Goal: Information Seeking & Learning: Learn about a topic

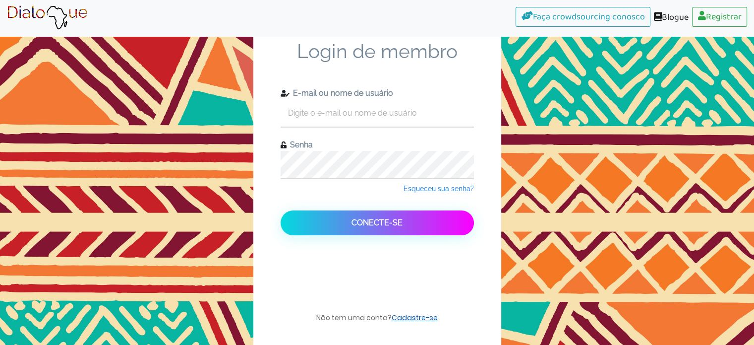
click at [408, 317] on font "Cadastre-se" at bounding box center [415, 317] width 46 height 10
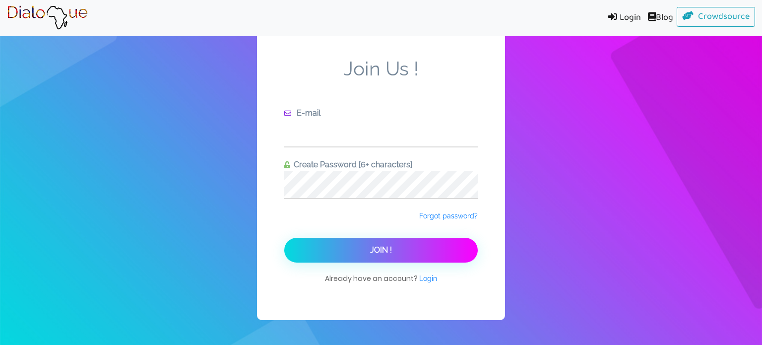
click at [321, 142] on input "text" at bounding box center [380, 132] width 193 height 27
type input "[EMAIL_ADDRESS][DOMAIN_NAME]"
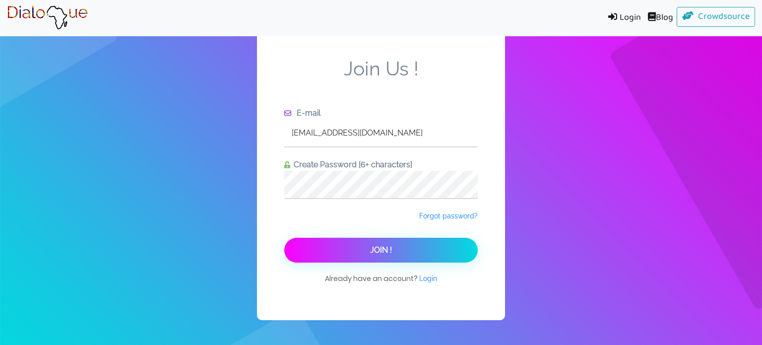
click at [369, 252] on button "Join !" at bounding box center [380, 250] width 193 height 25
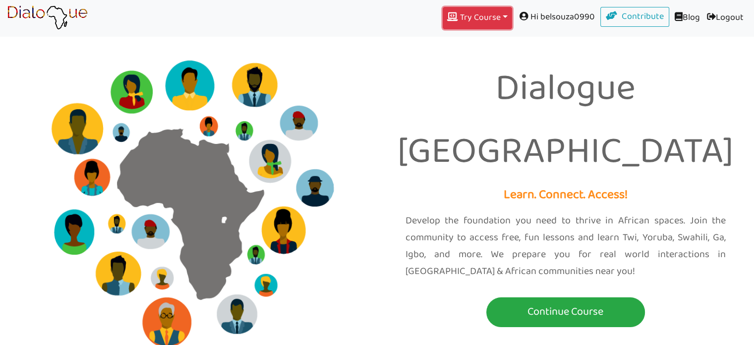
click at [499, 14] on button "Try Course Toggle Dropdown" at bounding box center [477, 18] width 69 height 22
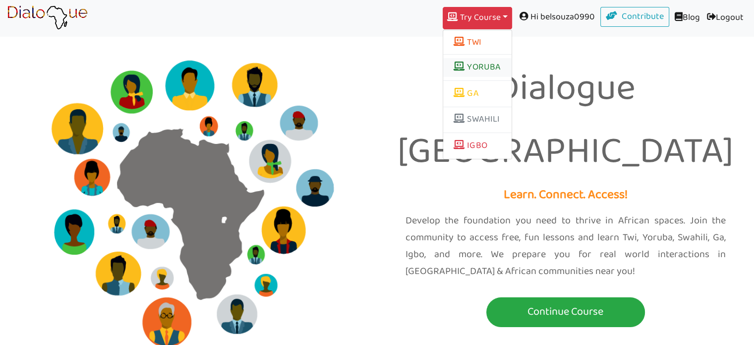
click at [482, 67] on link "YORUBA" at bounding box center [477, 67] width 68 height 19
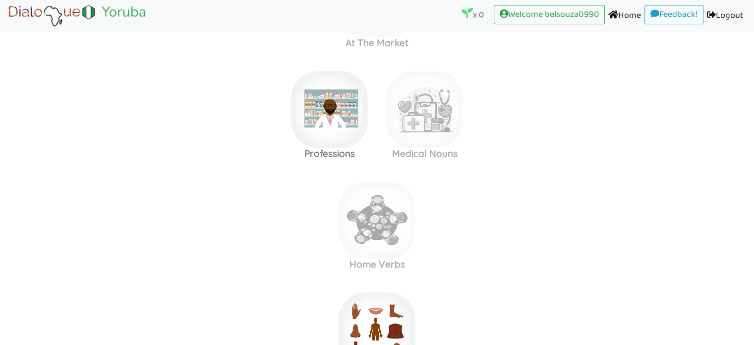
scroll to position [430, 0]
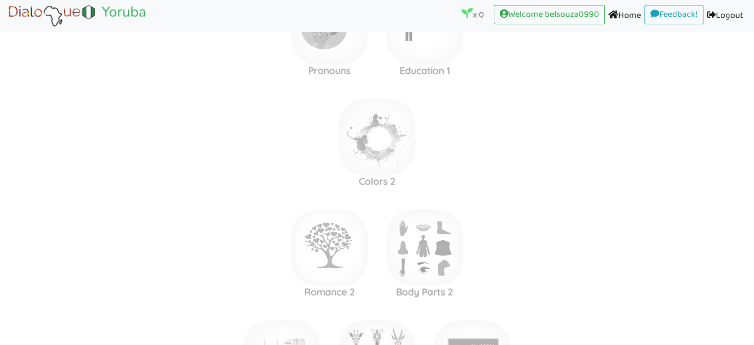
scroll to position [2356, 0]
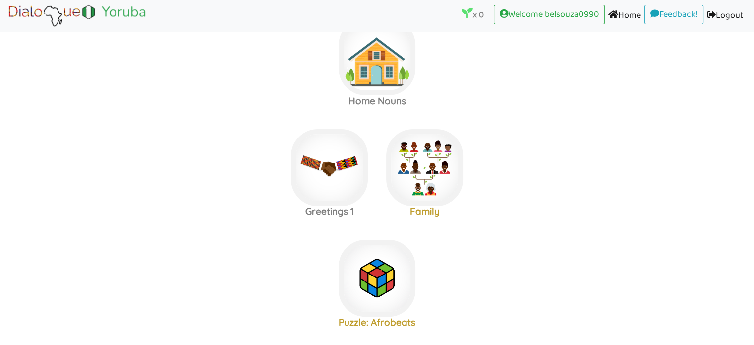
scroll to position [31, 0]
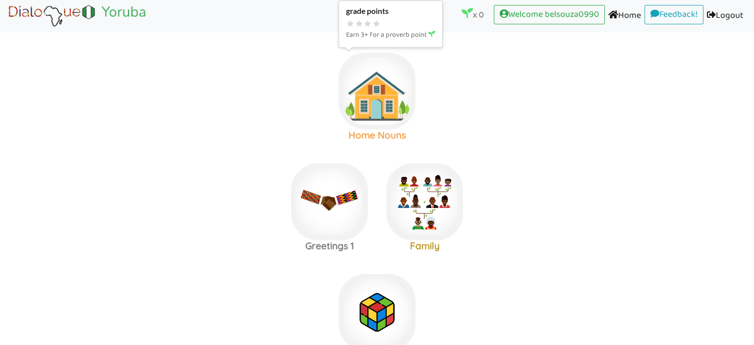
click at [382, 94] on img at bounding box center [377, 91] width 77 height 77
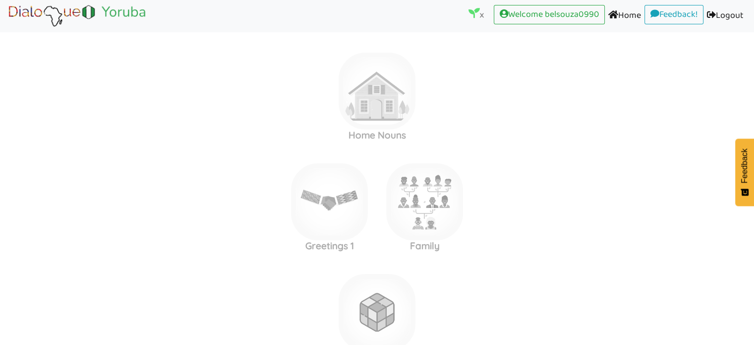
scroll to position [8, 0]
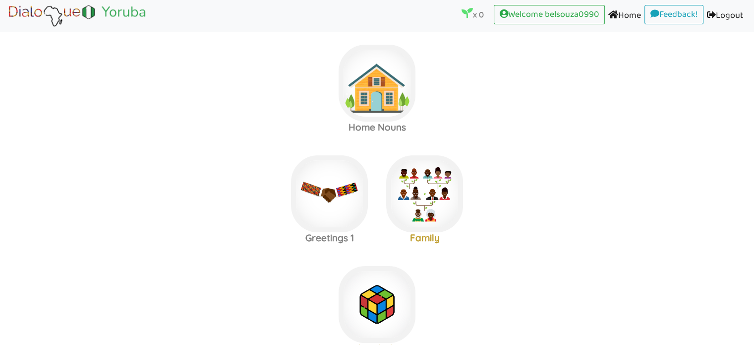
click at [625, 59] on label "Home Nouns" at bounding box center [377, 83] width 754 height 107
